Goal: Communication & Community: Answer question/provide support

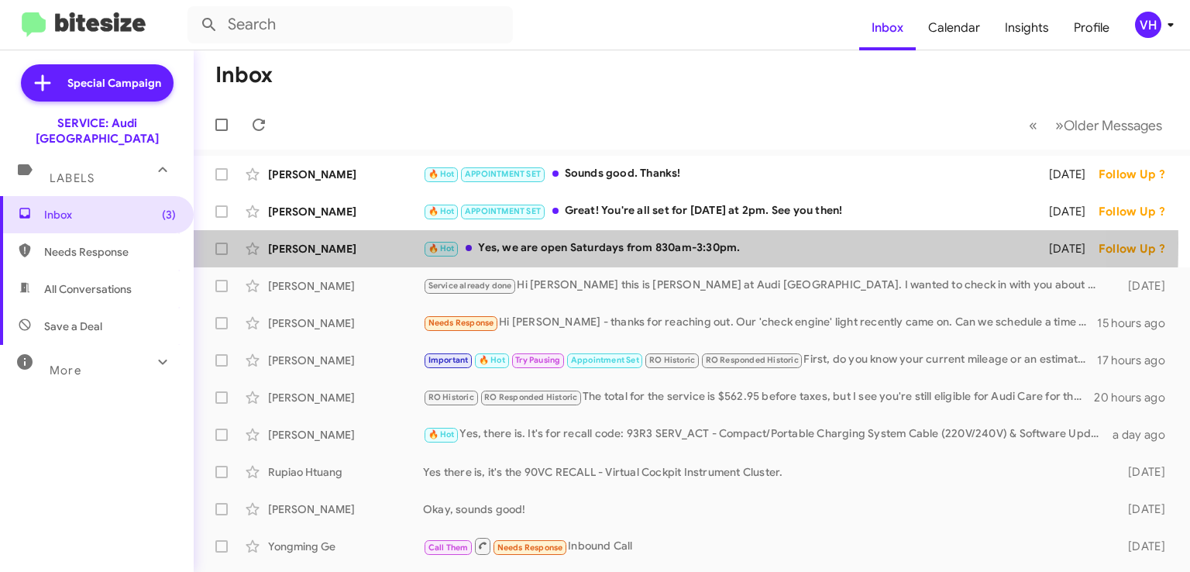
click at [355, 243] on div "[PERSON_NAME]" at bounding box center [345, 248] width 155 height 15
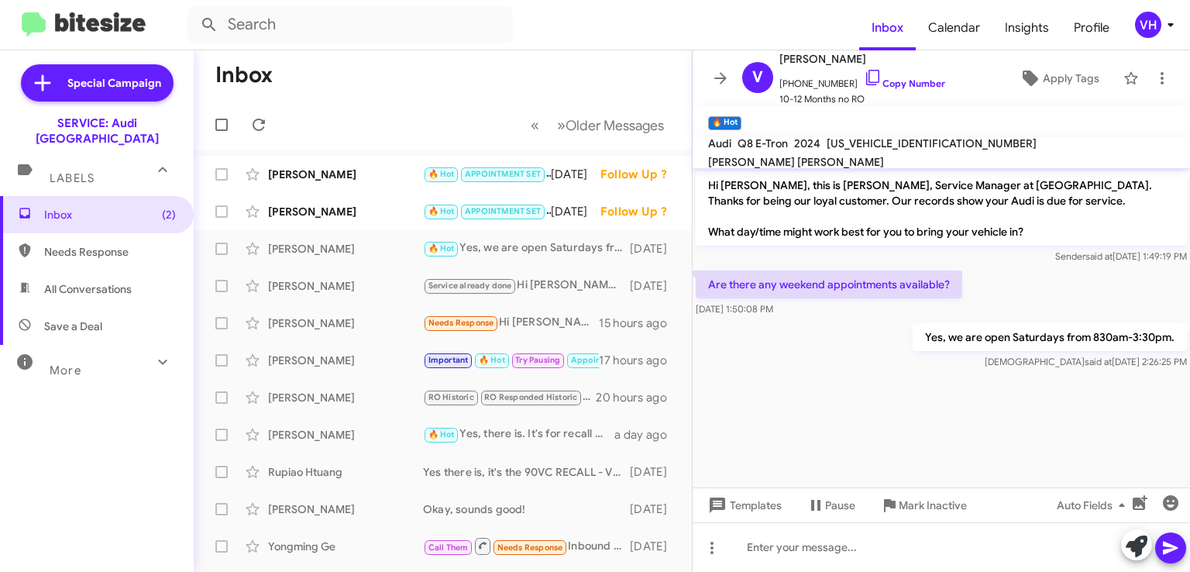
click at [353, 323] on div "[PERSON_NAME]" at bounding box center [345, 322] width 155 height 15
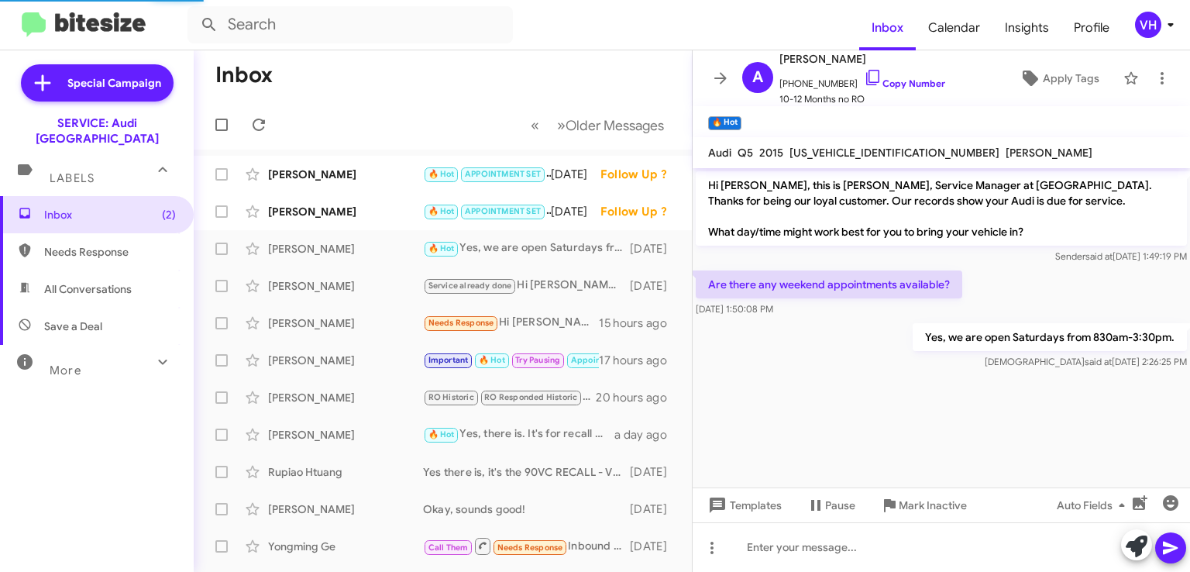
scroll to position [309, 0]
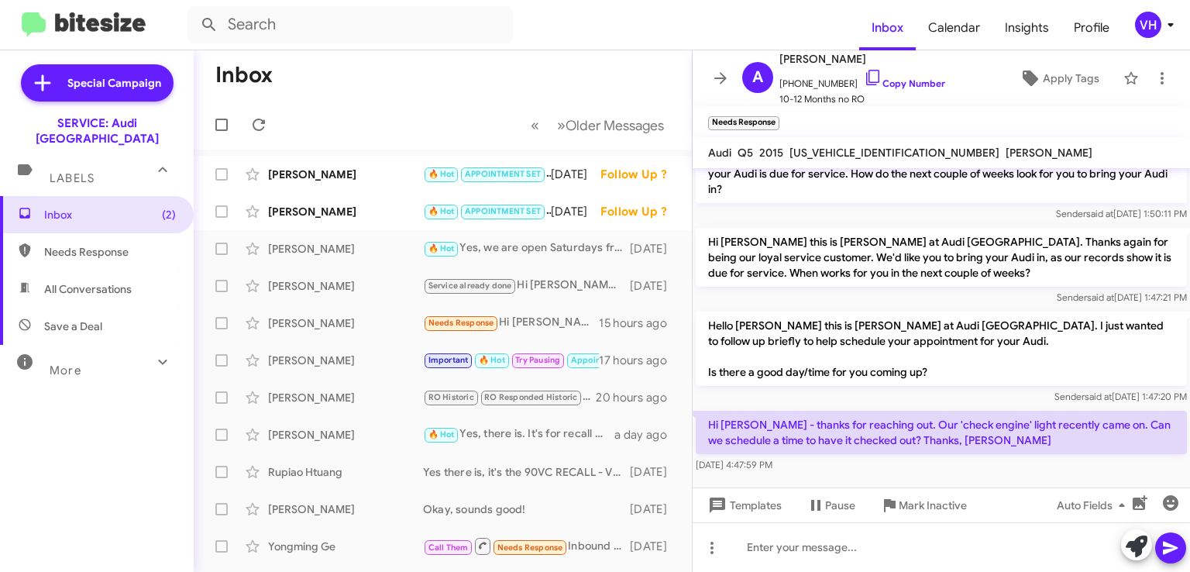
click at [310, 204] on div "[PERSON_NAME]" at bounding box center [345, 211] width 155 height 15
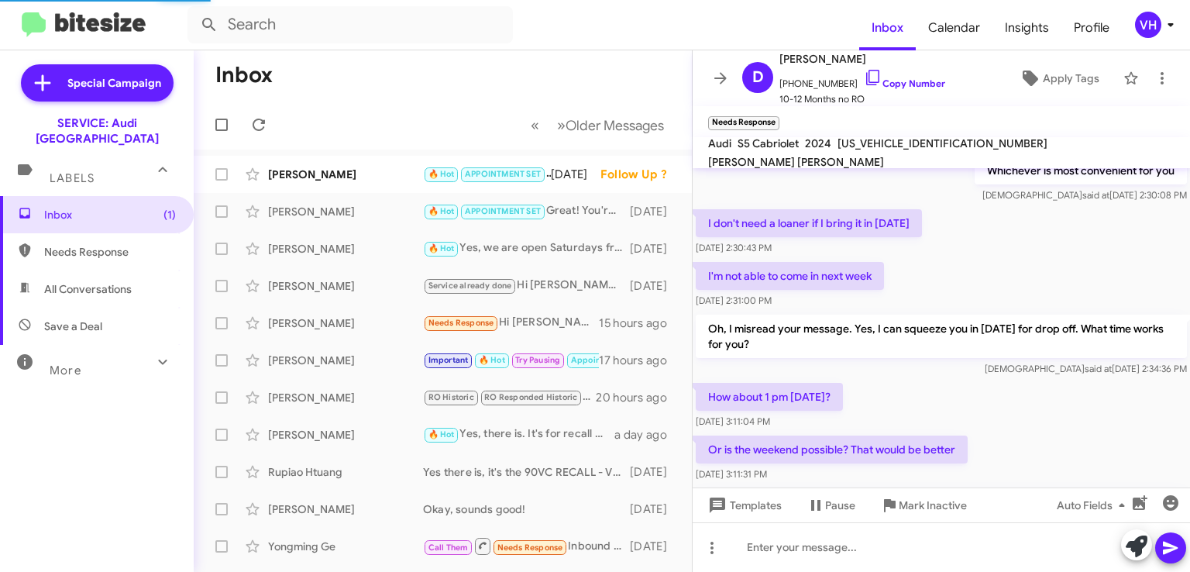
scroll to position [827, 0]
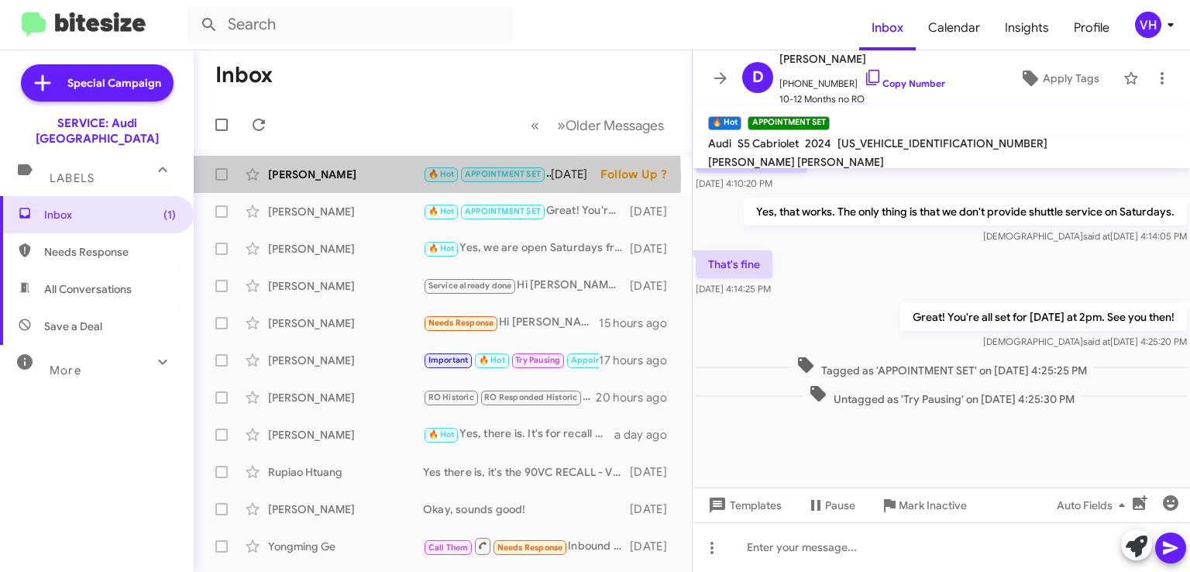
click at [335, 177] on div "[PERSON_NAME]" at bounding box center [345, 174] width 155 height 15
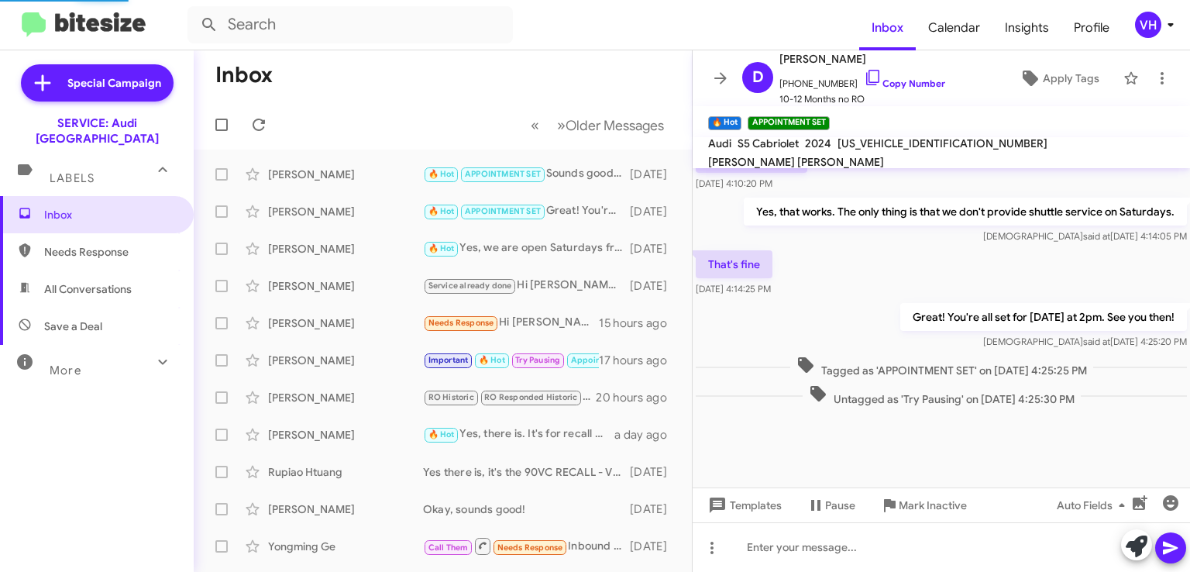
scroll to position [642, 0]
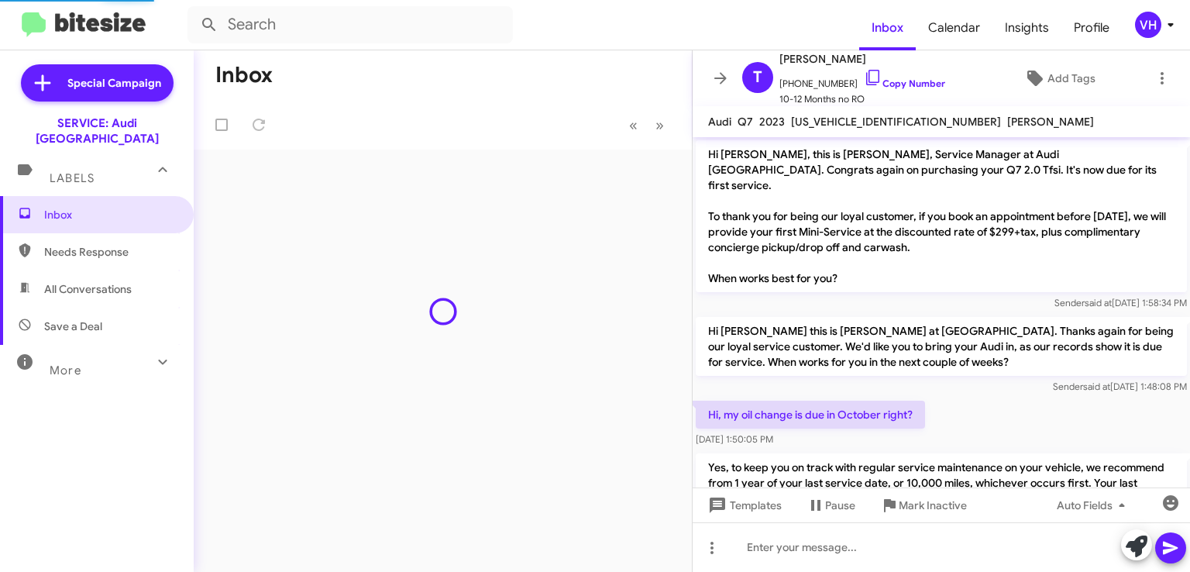
scroll to position [611, 0]
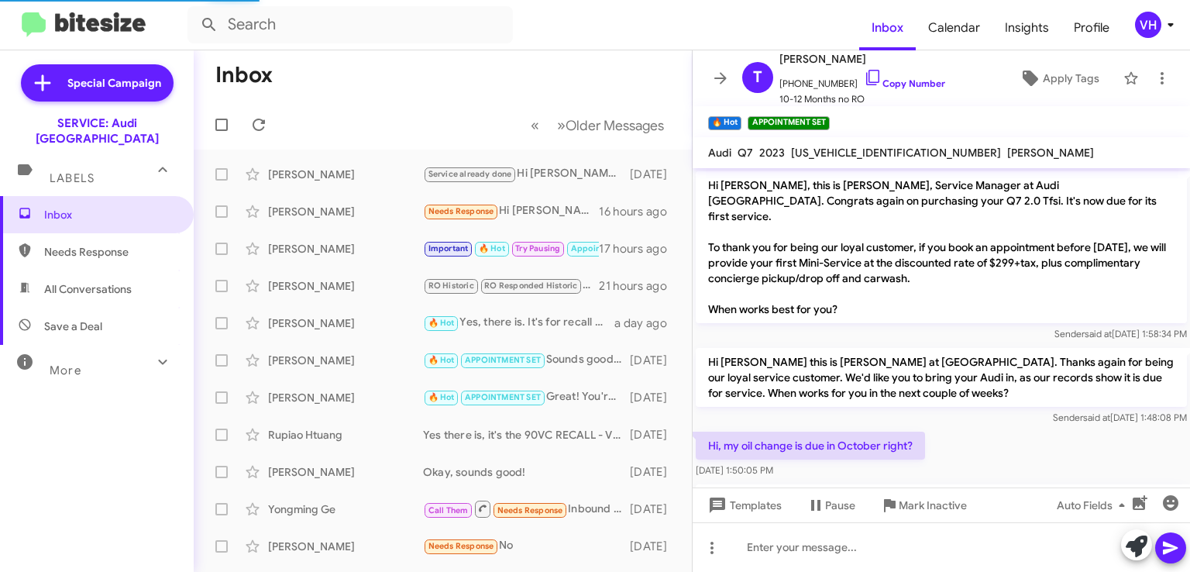
scroll to position [642, 0]
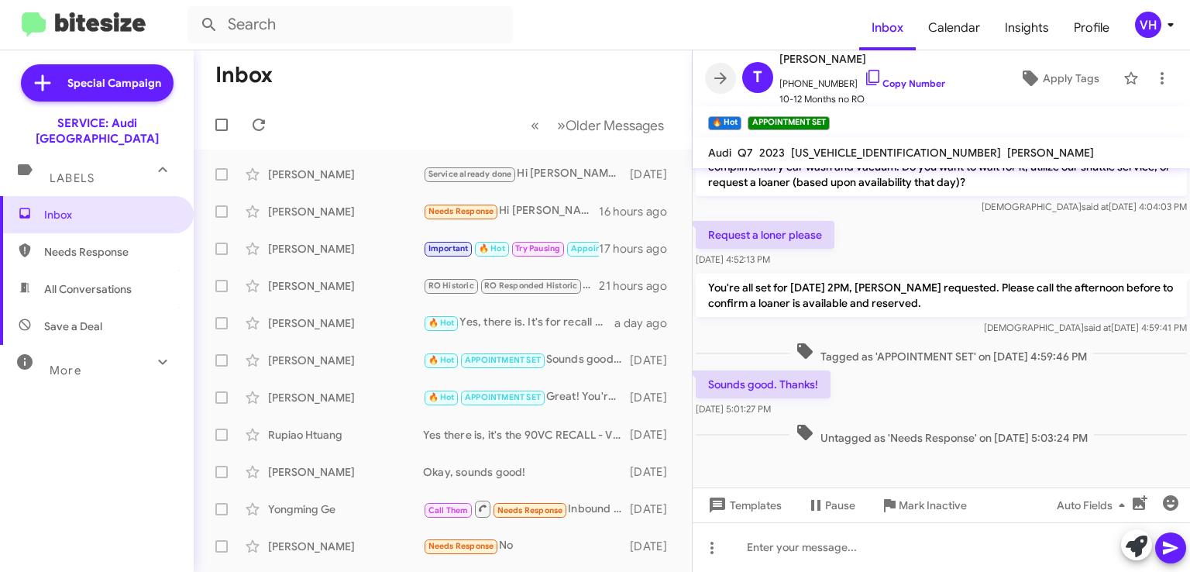
click at [717, 70] on icon at bounding box center [720, 78] width 19 height 19
